Goal: Contribute content

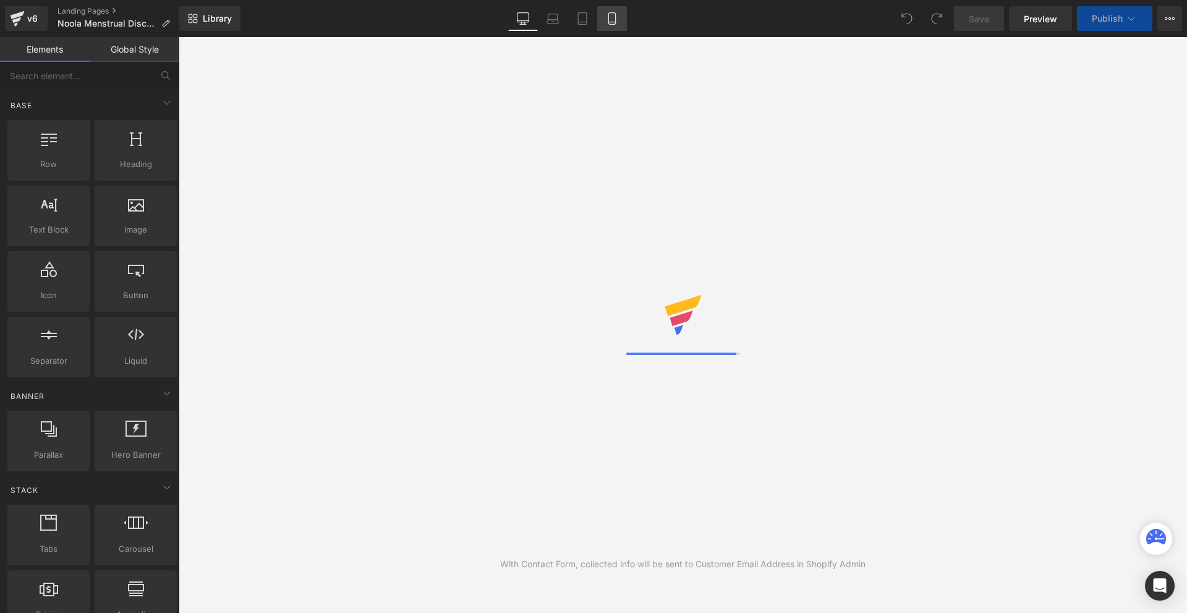
click at [610, 15] on icon at bounding box center [612, 18] width 12 height 12
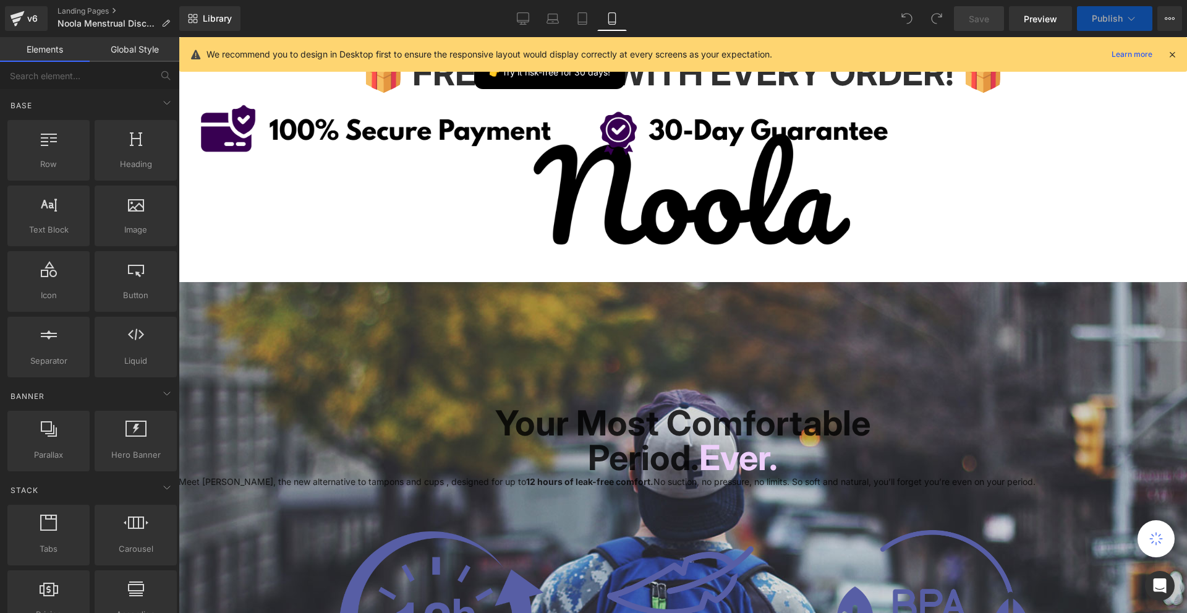
click at [1169, 57] on icon at bounding box center [1172, 54] width 11 height 11
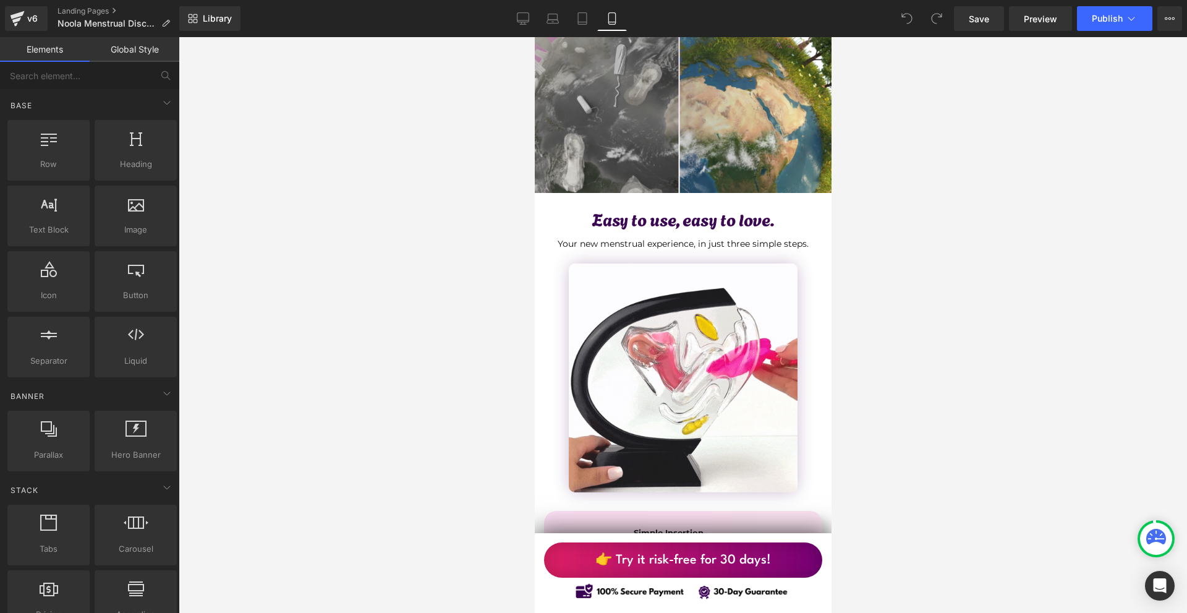
scroll to position [2597, 0]
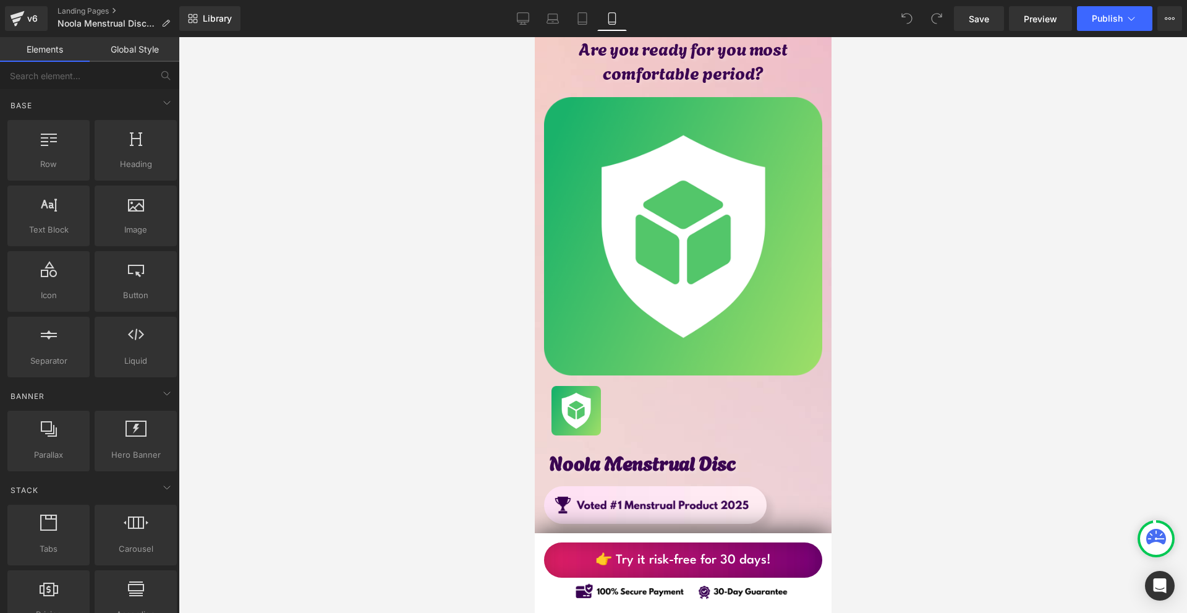
click at [705, 143] on img at bounding box center [682, 236] width 278 height 278
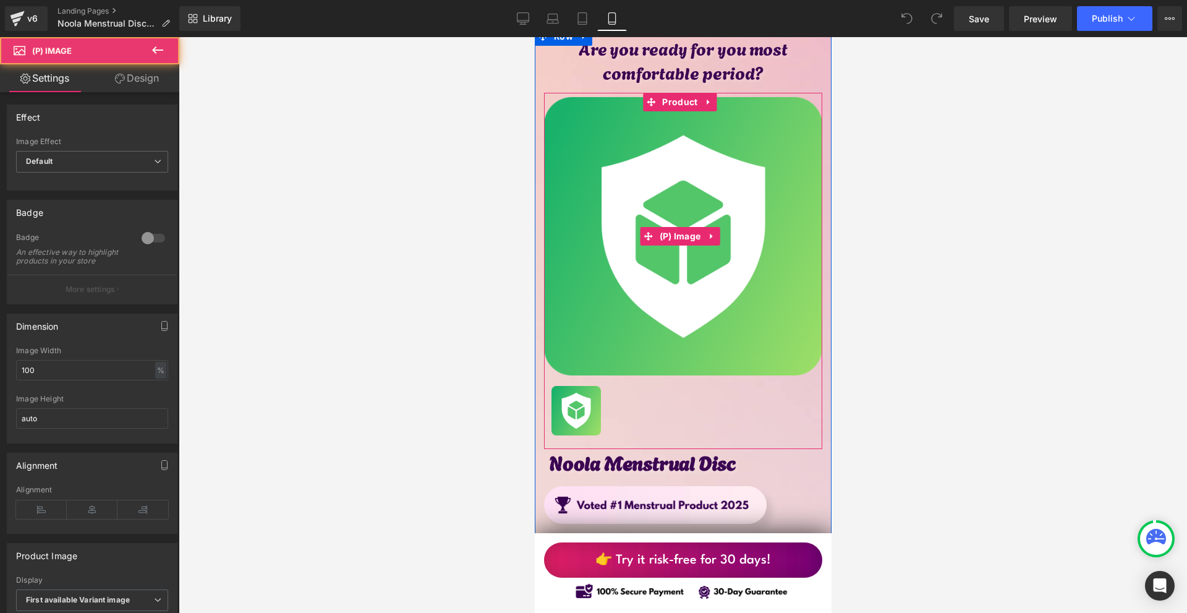
scroll to position [6244, 0]
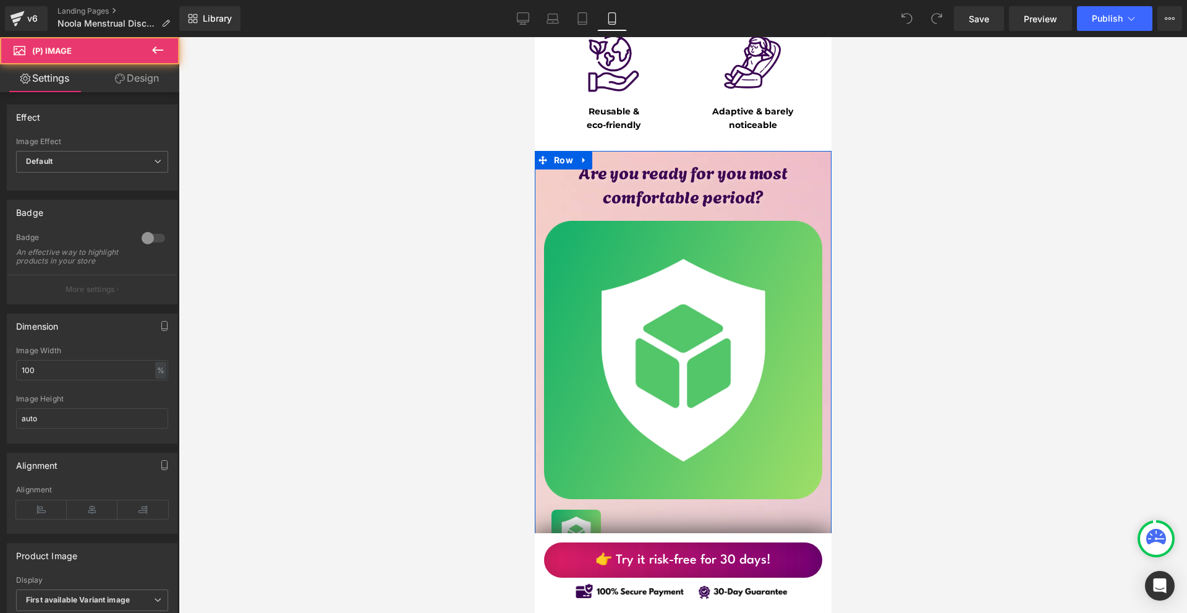
click at [675, 216] on div "Sale Off (P) Image ‹ › (P) Image List Product" at bounding box center [682, 394] width 278 height 356
click at [671, 216] on span "Product" at bounding box center [678, 225] width 41 height 19
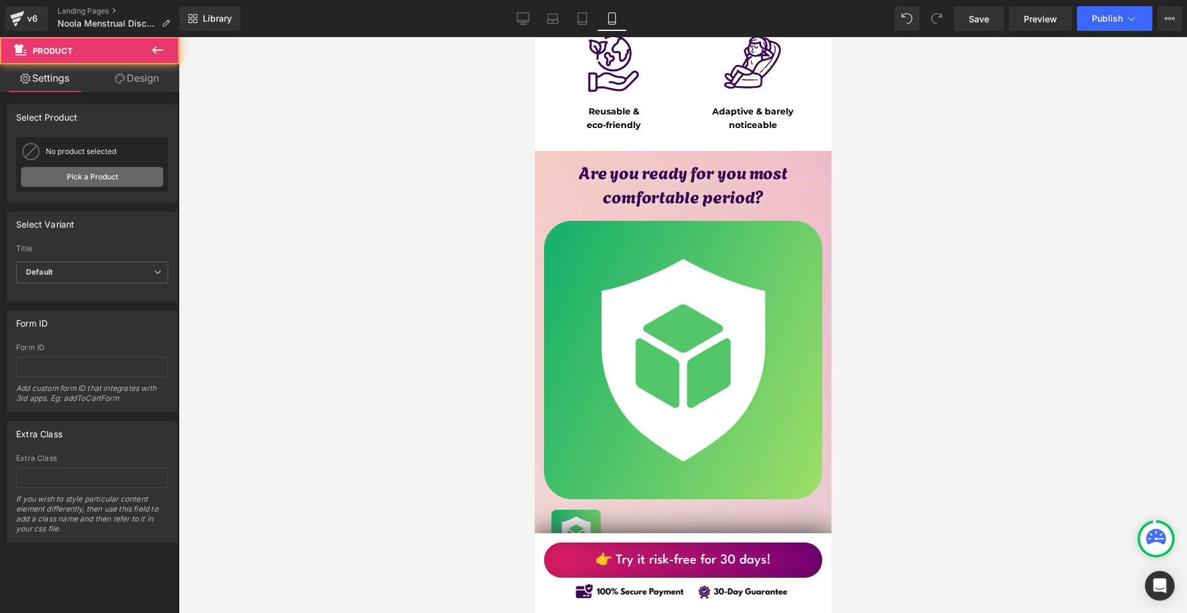
click at [64, 179] on link "Pick a Product" at bounding box center [92, 177] width 142 height 20
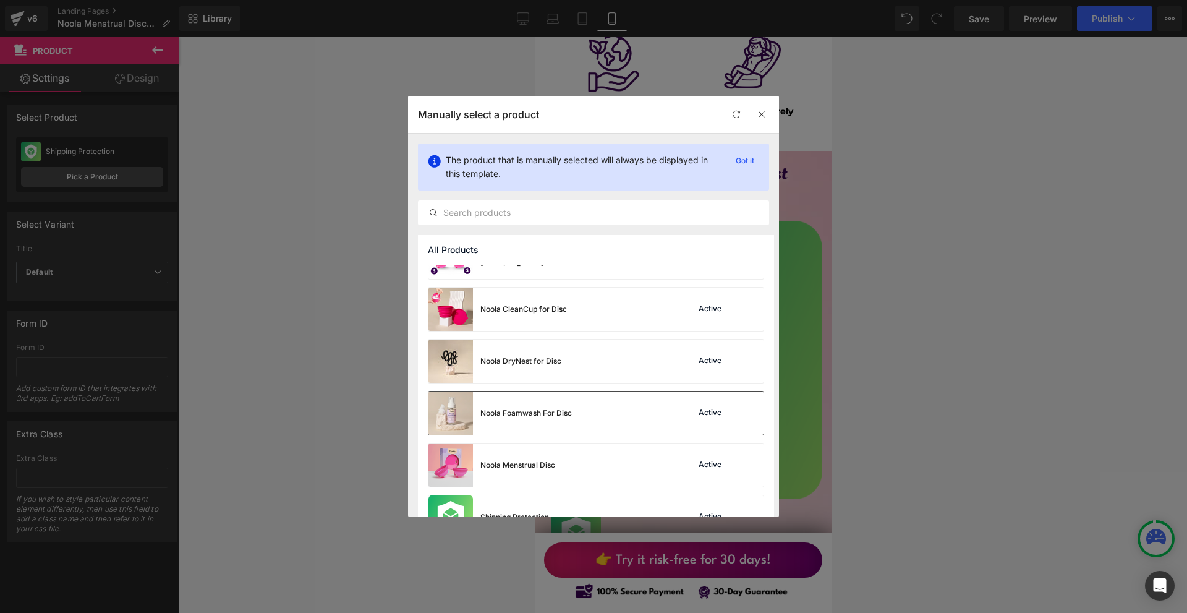
scroll to position [270, 0]
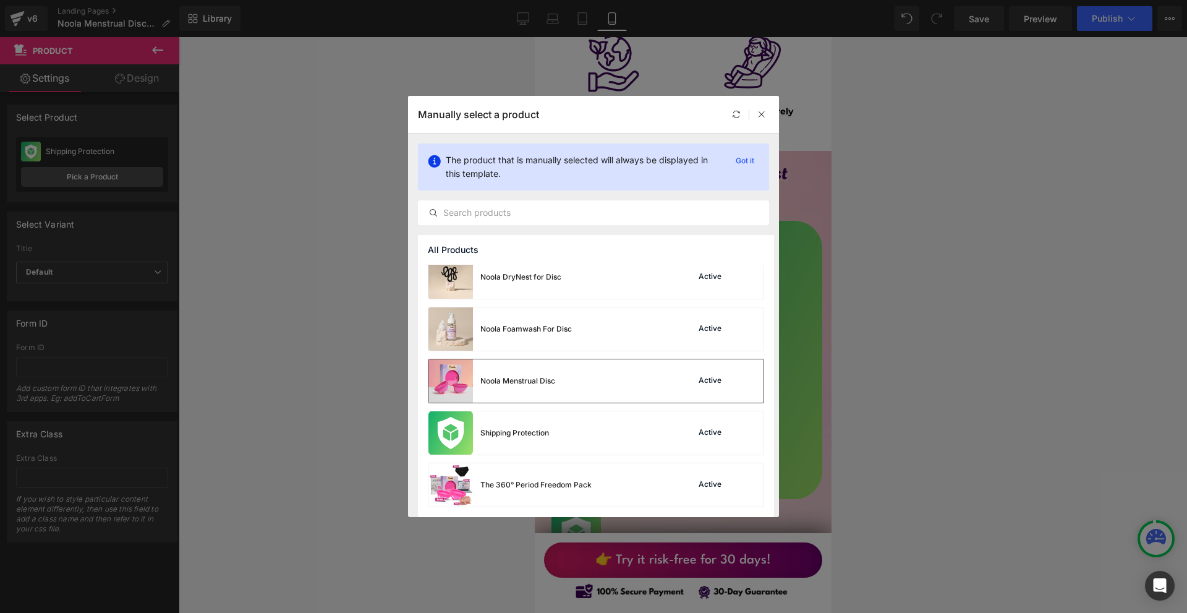
click at [552, 383] on div "Noola Menstrual Disc" at bounding box center [517, 380] width 75 height 11
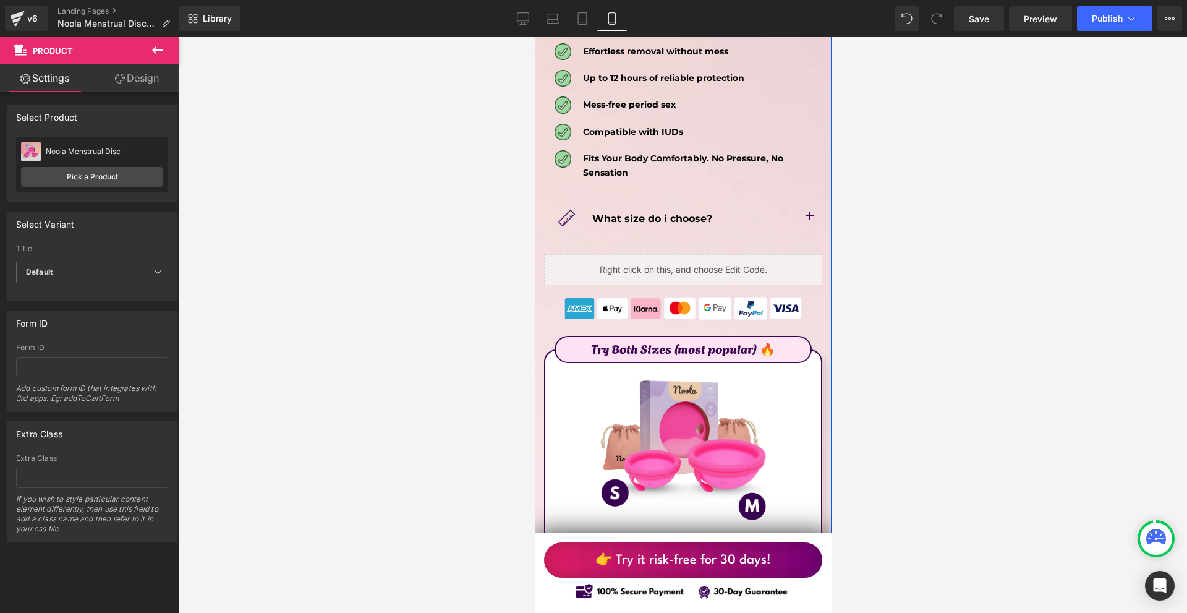
scroll to position [7110, 0]
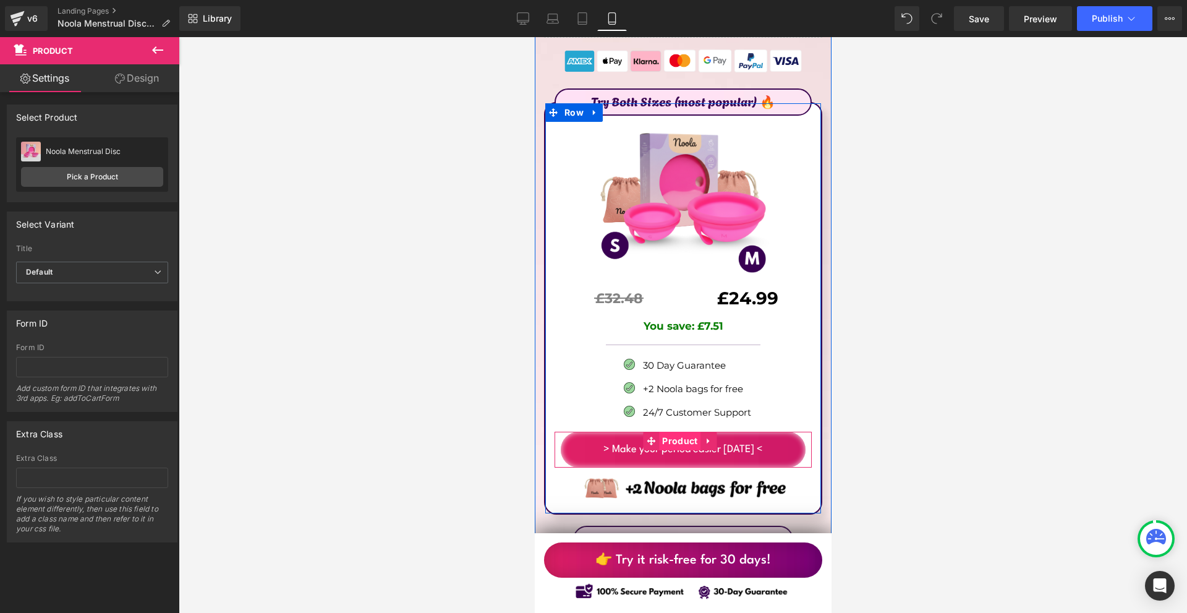
click at [684, 432] on span "Product" at bounding box center [678, 441] width 41 height 19
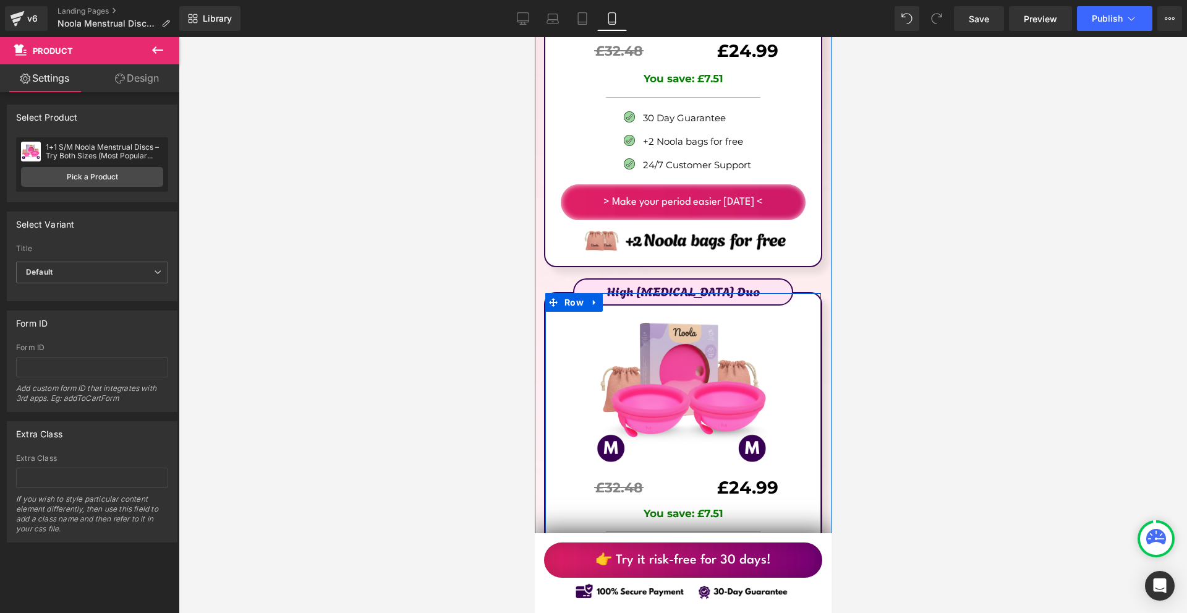
scroll to position [7543, 0]
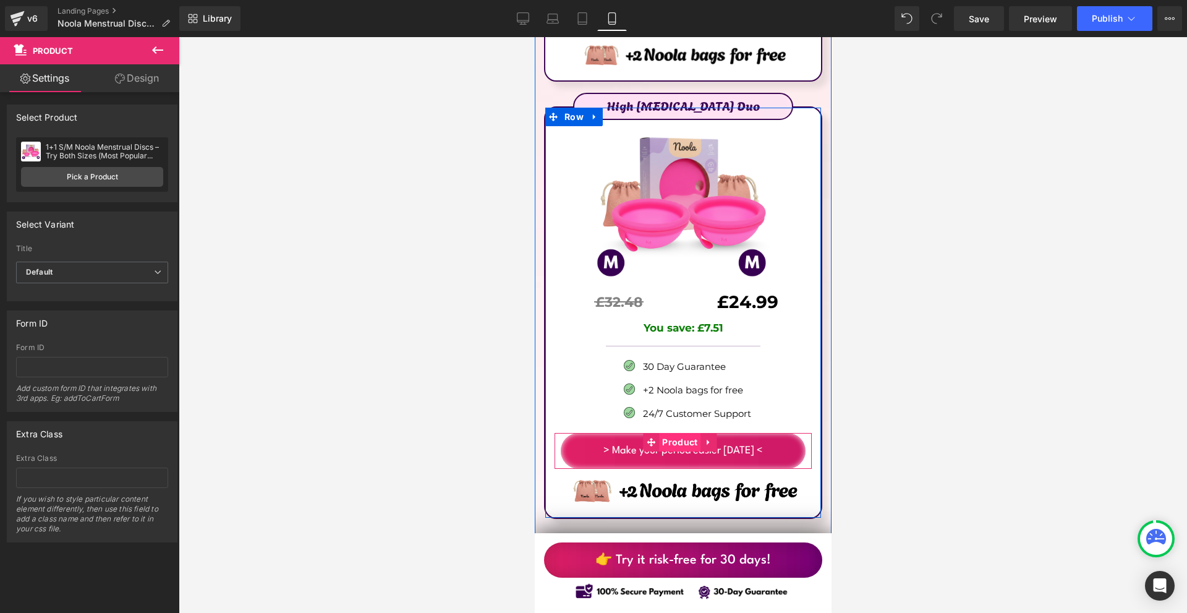
click at [682, 433] on span "Product" at bounding box center [678, 442] width 41 height 19
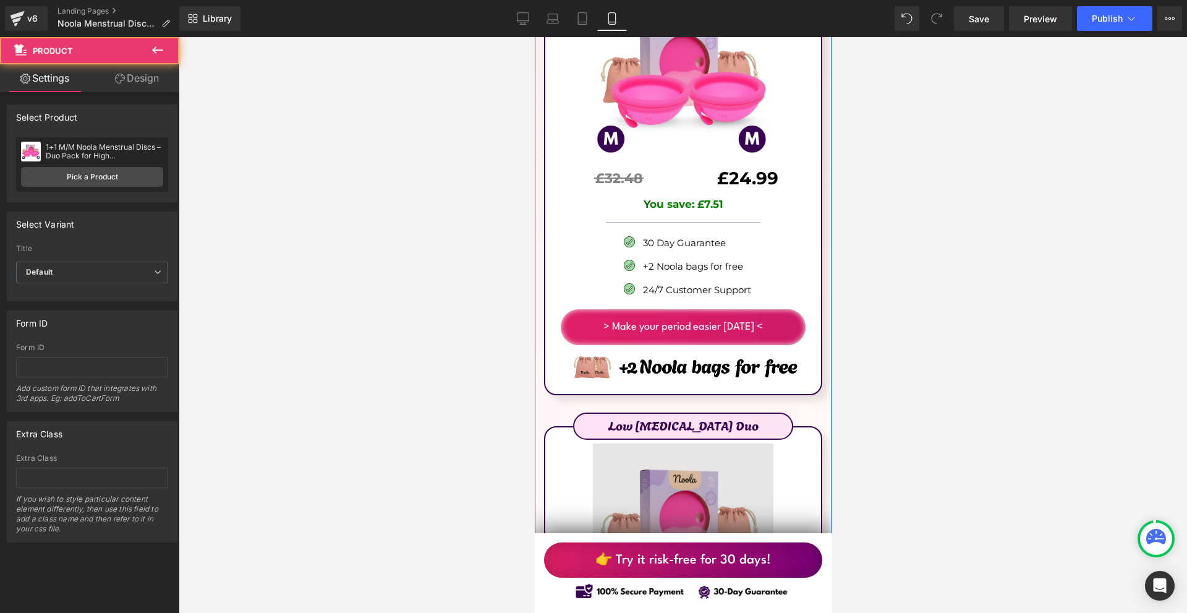
scroll to position [7914, 0]
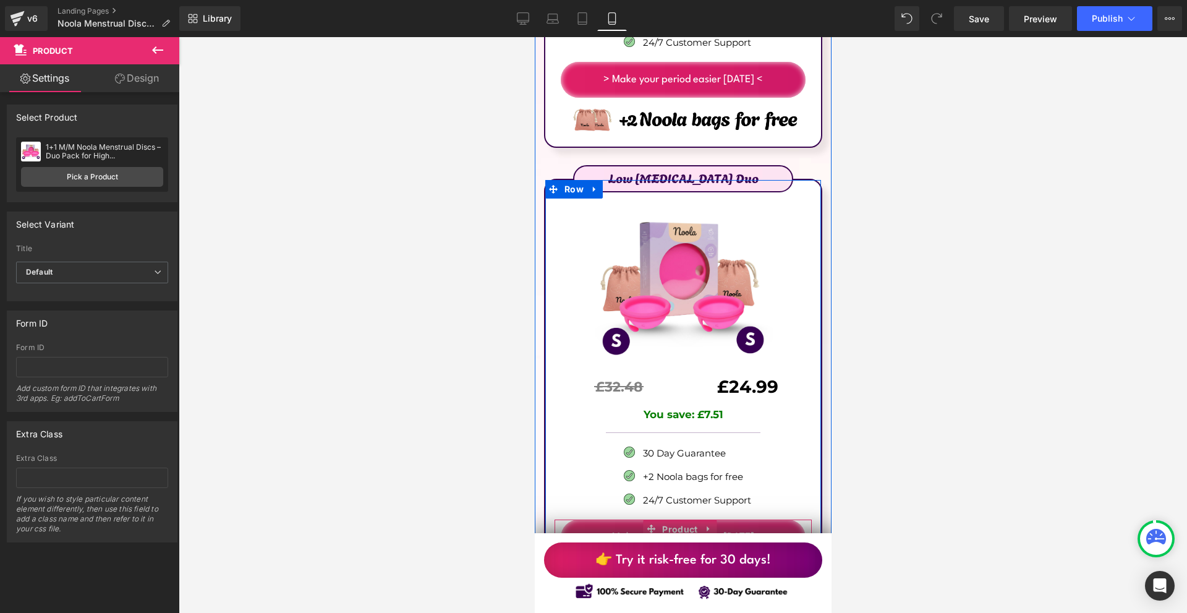
click at [674, 520] on span "Product" at bounding box center [678, 529] width 41 height 19
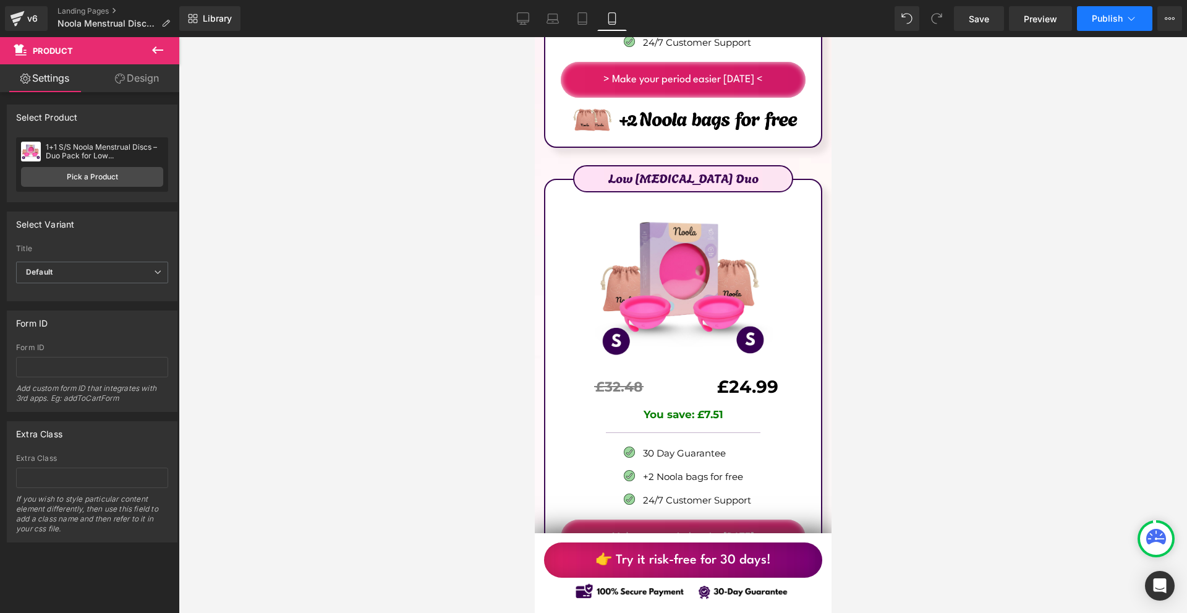
click at [1133, 15] on icon at bounding box center [1131, 18] width 12 height 12
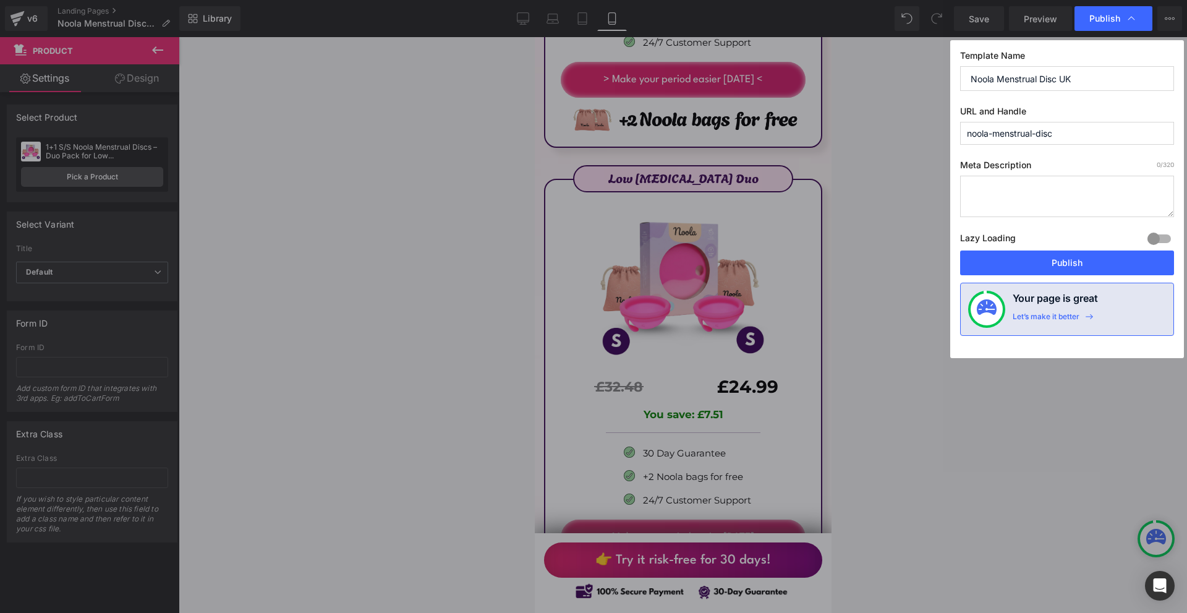
click at [1064, 262] on button "Publish" at bounding box center [1067, 262] width 214 height 25
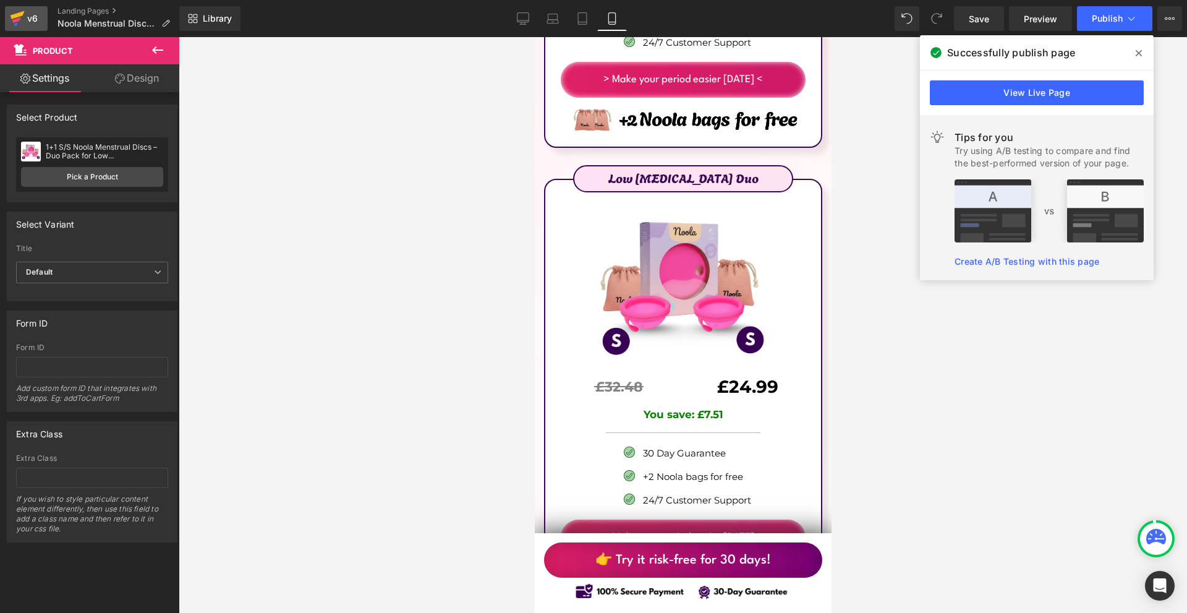
click at [25, 17] on div "v6" at bounding box center [32, 19] width 15 height 16
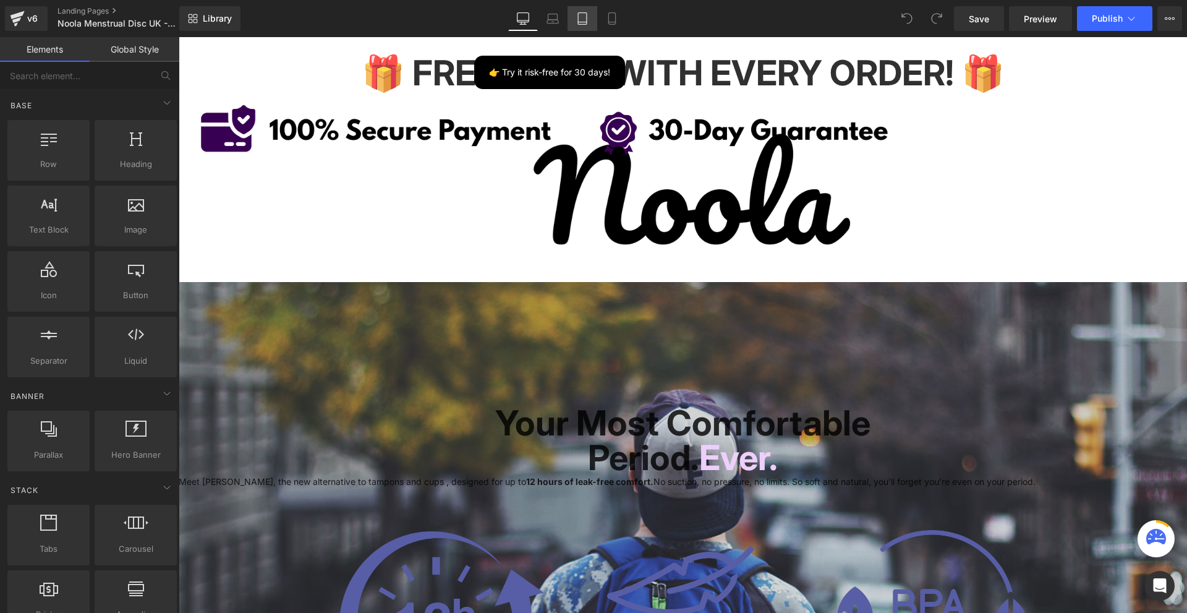
click at [595, 20] on link "Tablet" at bounding box center [583, 18] width 30 height 25
click at [608, 17] on icon at bounding box center [612, 18] width 12 height 12
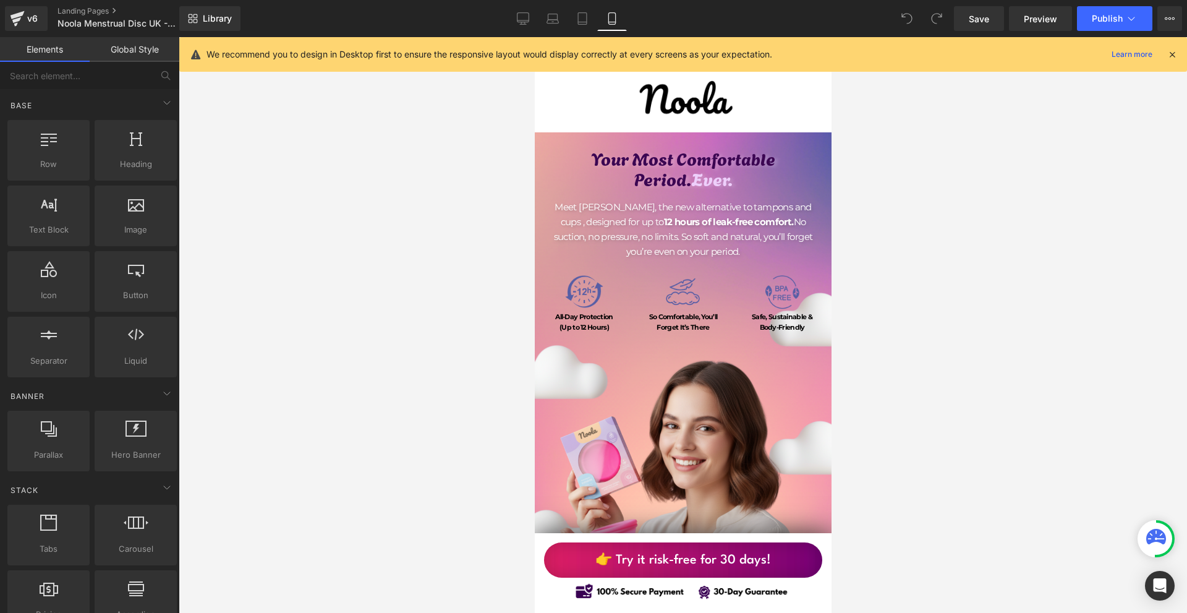
click at [1167, 54] on icon at bounding box center [1172, 54] width 11 height 11
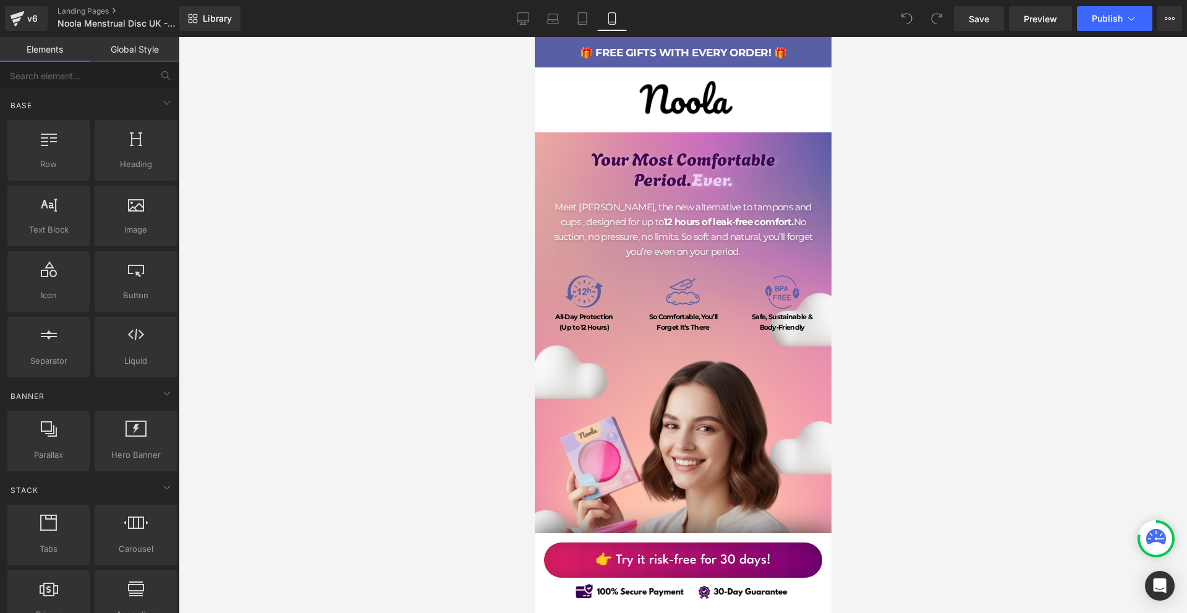
scroll to position [185, 0]
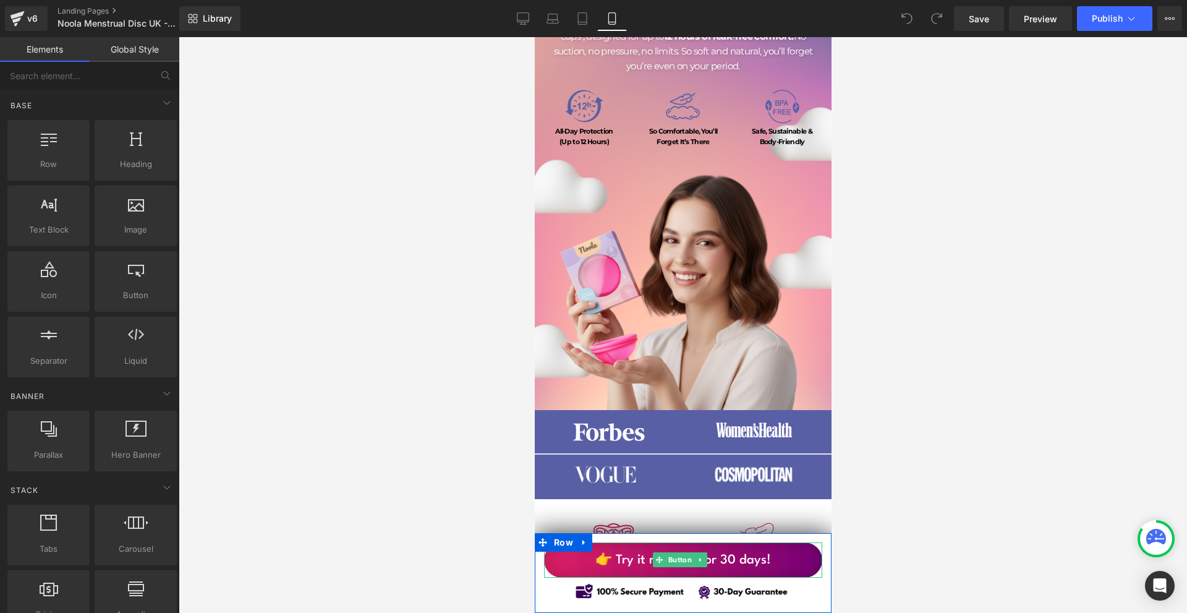
click at [779, 553] on link "👉 Try it risk-free for 30 days!" at bounding box center [682, 559] width 278 height 35
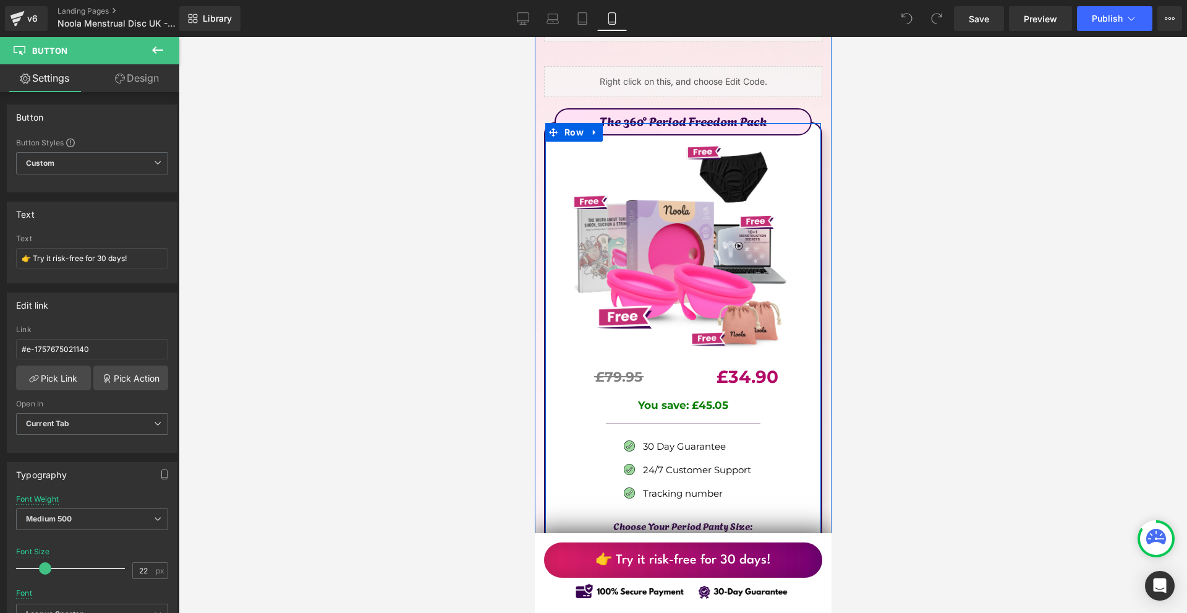
scroll to position [7485, 0]
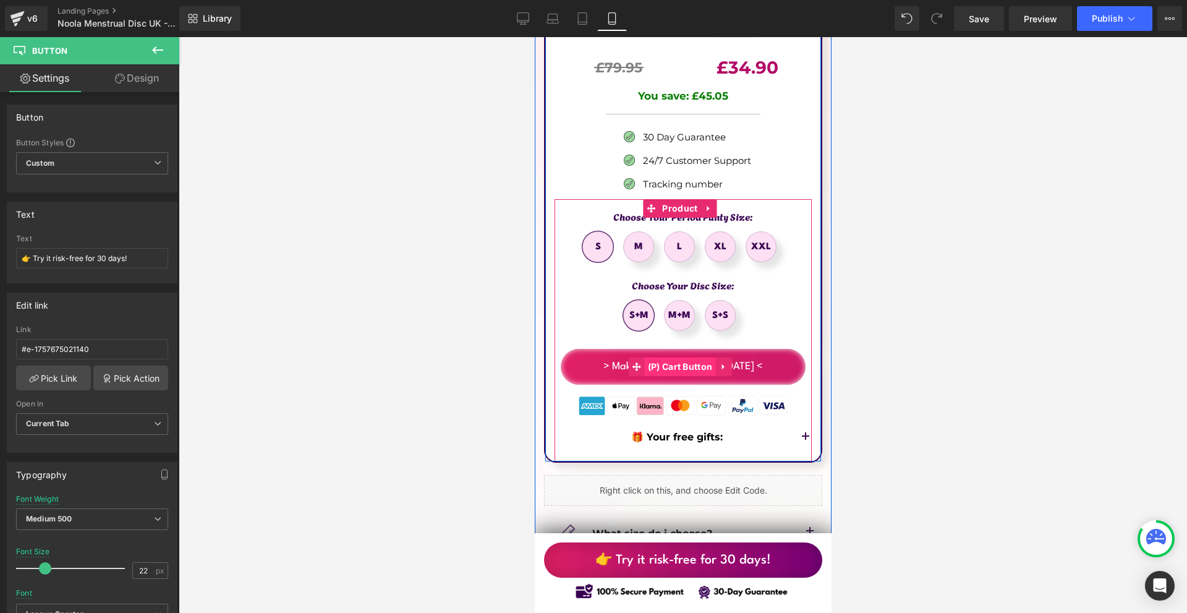
click at [686, 357] on span "(P) Cart Button" at bounding box center [679, 366] width 71 height 19
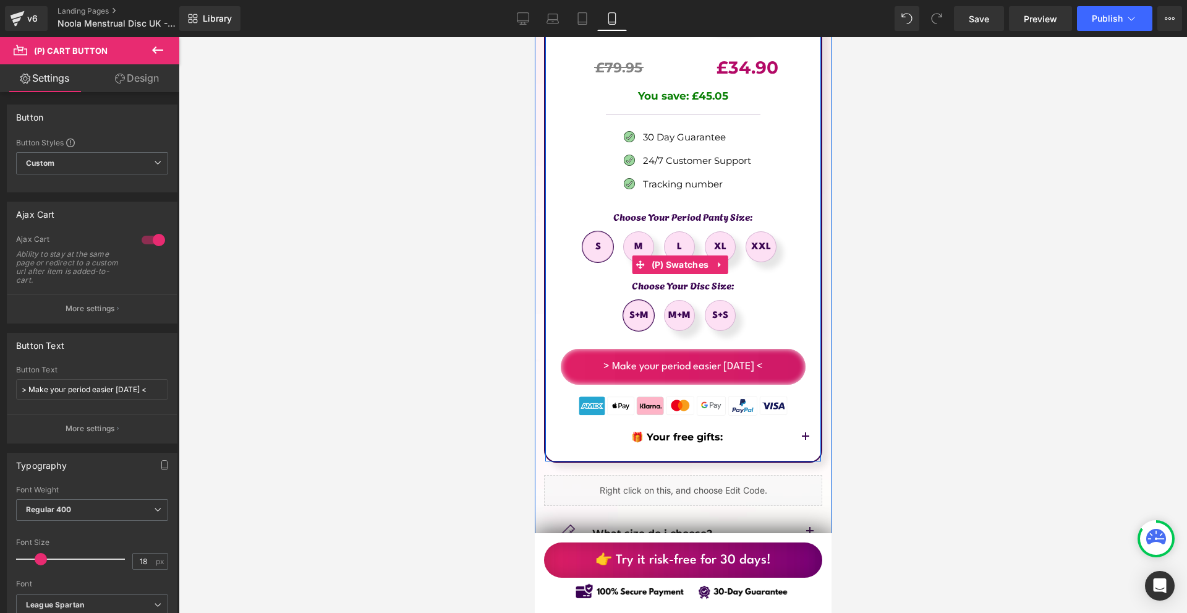
click at [780, 274] on div "Choose Your Disc Size: S+M M+M S+S" at bounding box center [682, 308] width 257 height 69
click at [679, 205] on label "Choose Your Period Panty Size:" at bounding box center [682, 218] width 257 height 26
click at [552, 171] on div "The 360° Period Freedom Pack Text Block Image £79.95 Text Block Separator £34.9…" at bounding box center [683, 140] width 276 height 644
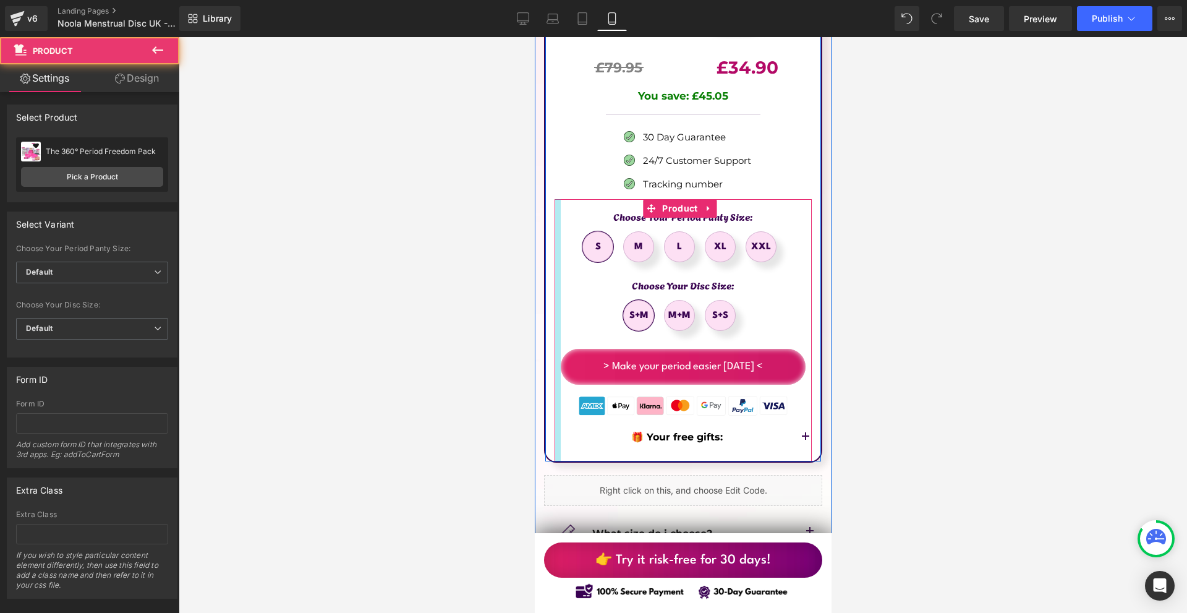
click at [556, 314] on div at bounding box center [557, 330] width 6 height 262
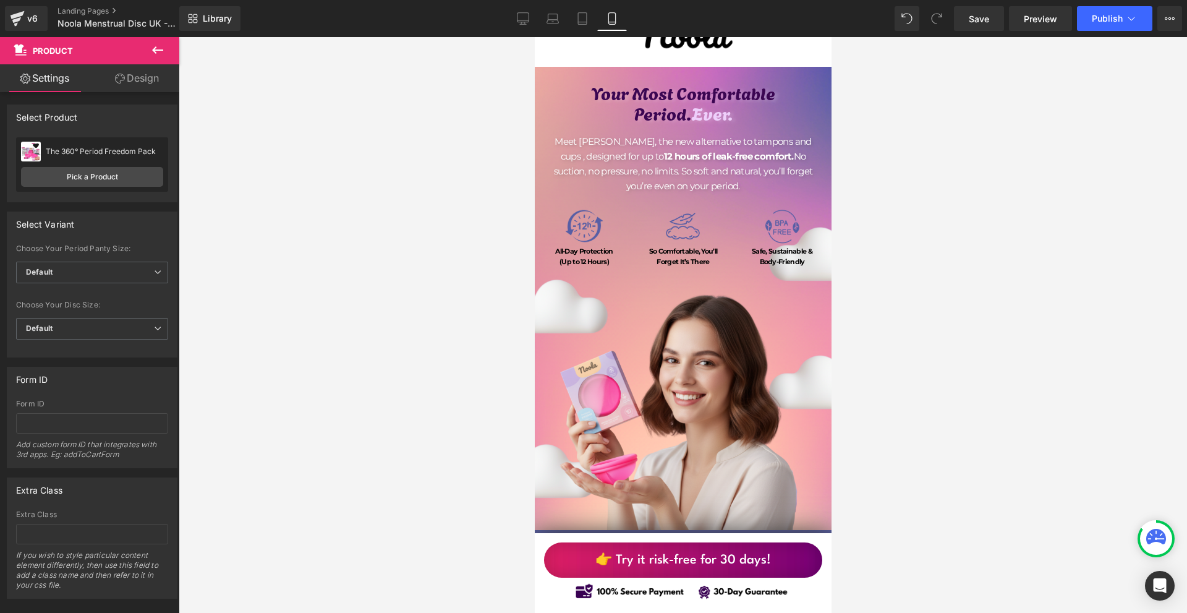
scroll to position [0, 0]
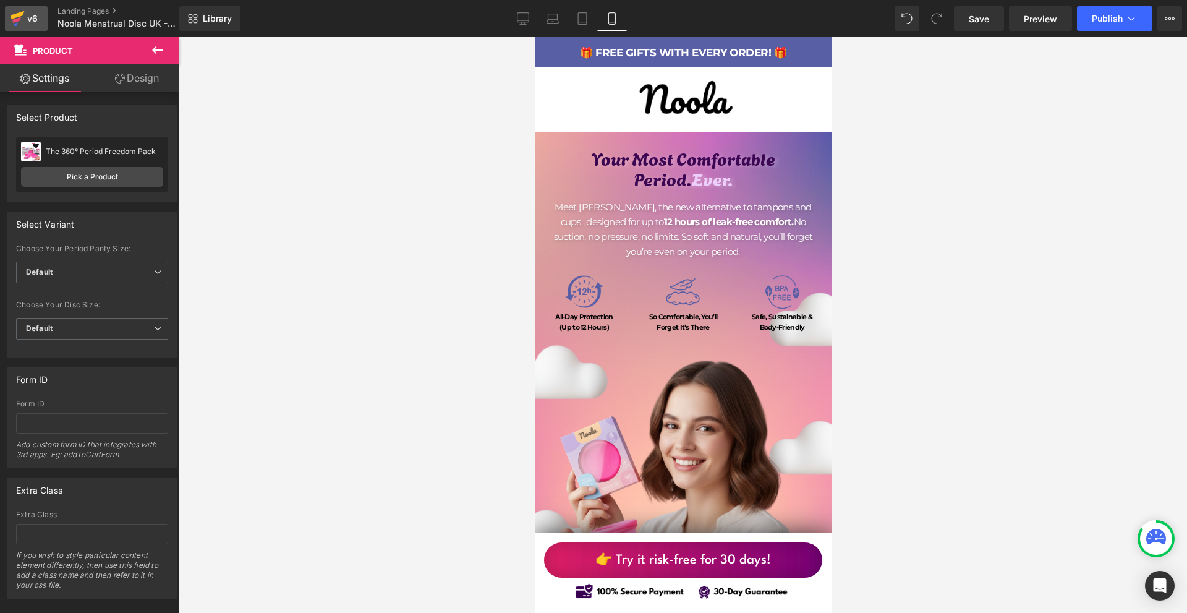
click at [29, 27] on link "v6" at bounding box center [26, 18] width 43 height 25
click at [1097, 14] on span "Publish" at bounding box center [1107, 19] width 31 height 10
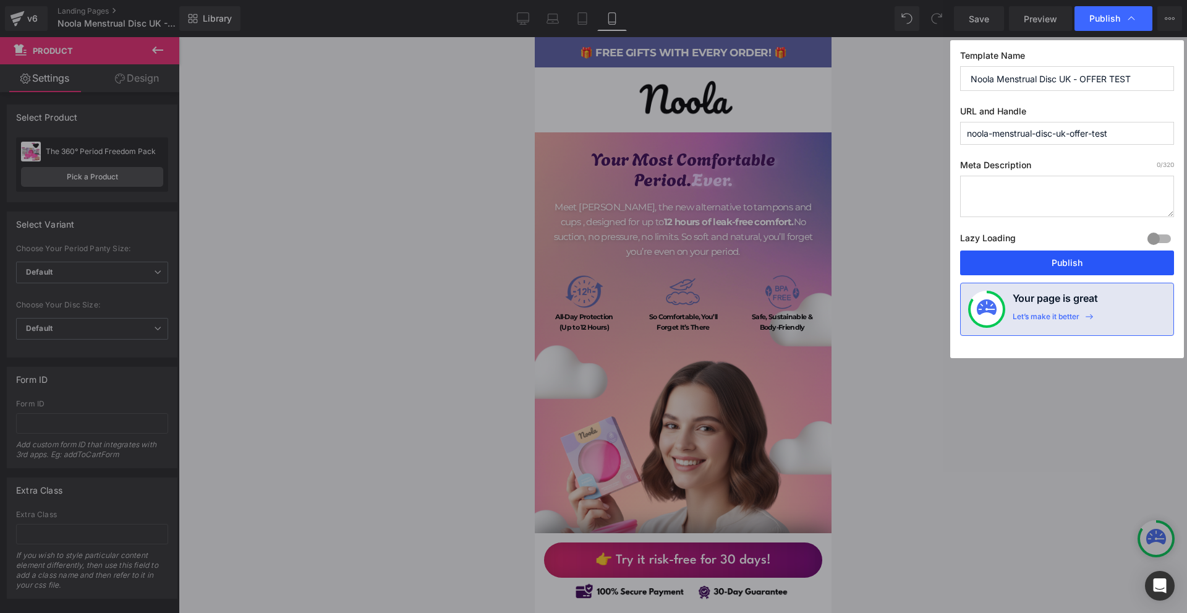
click at [1037, 265] on button "Publish" at bounding box center [1067, 262] width 214 height 25
